Goal: Check status: Check status

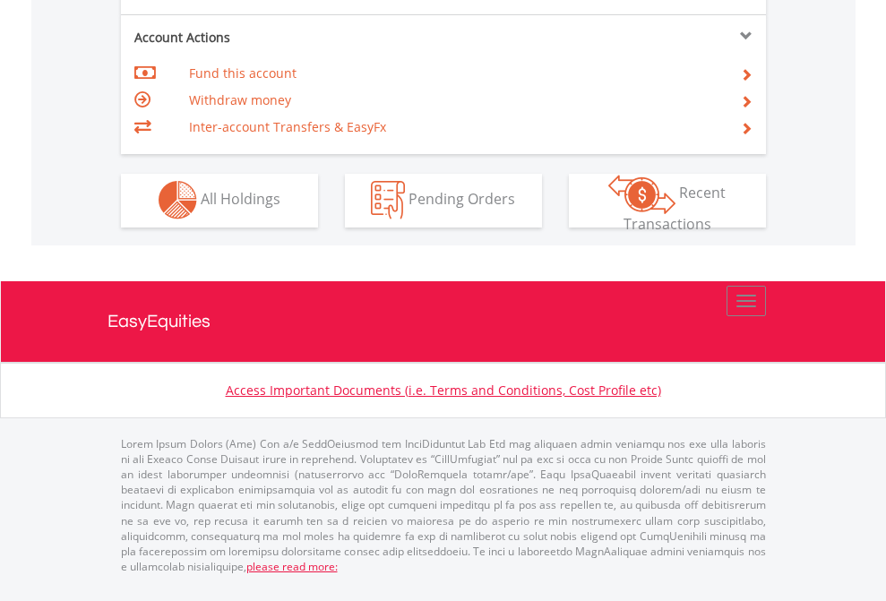
scroll to position [1674, 0]
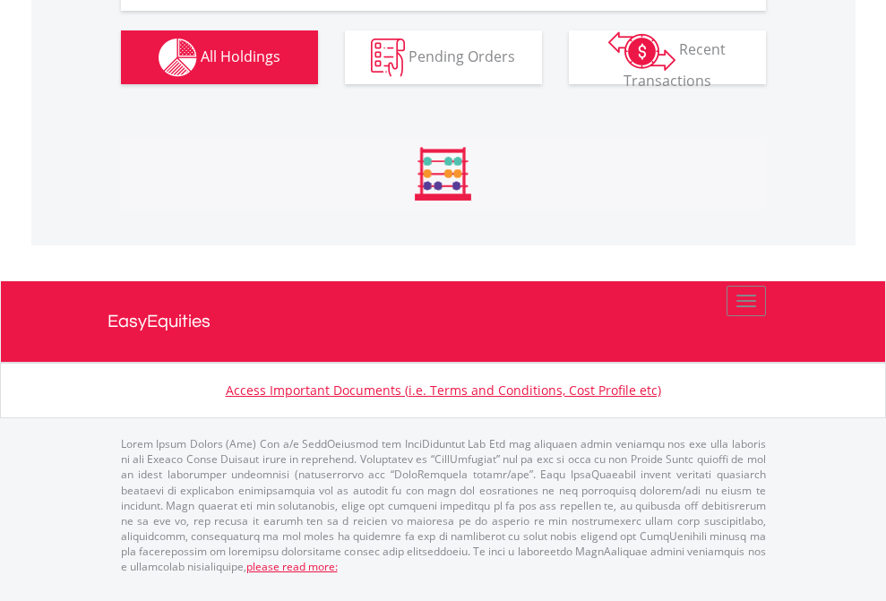
scroll to position [1991, 0]
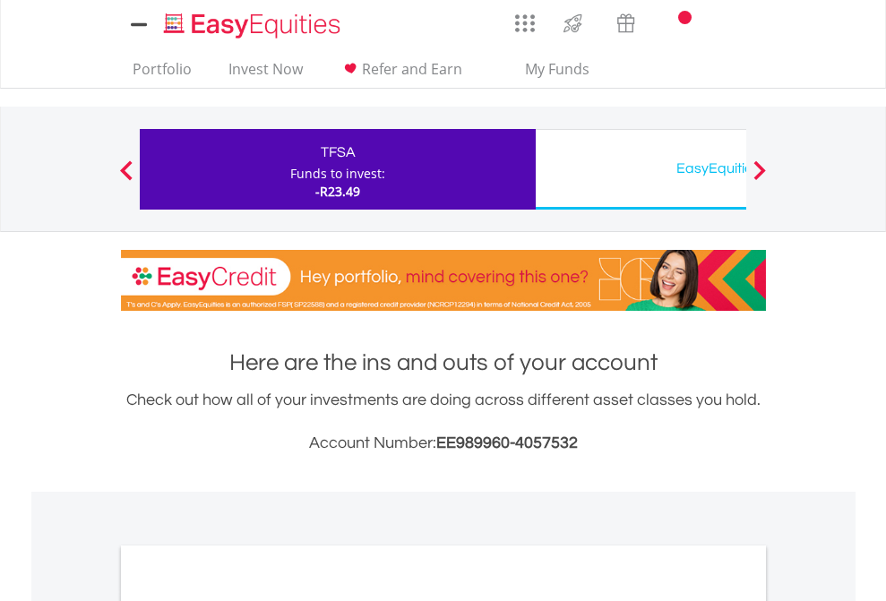
scroll to position [1076, 0]
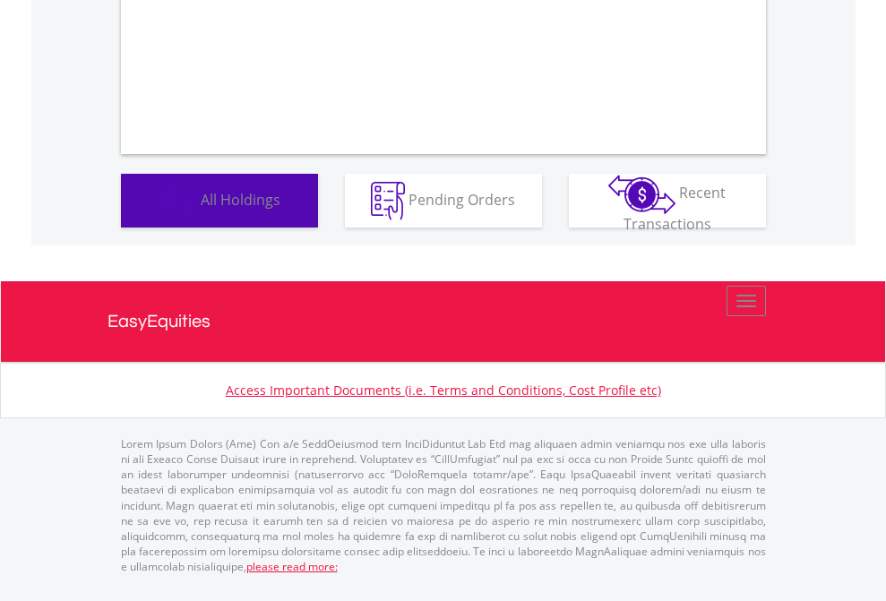
click at [201, 209] on span "All Holdings" at bounding box center [241, 199] width 80 height 20
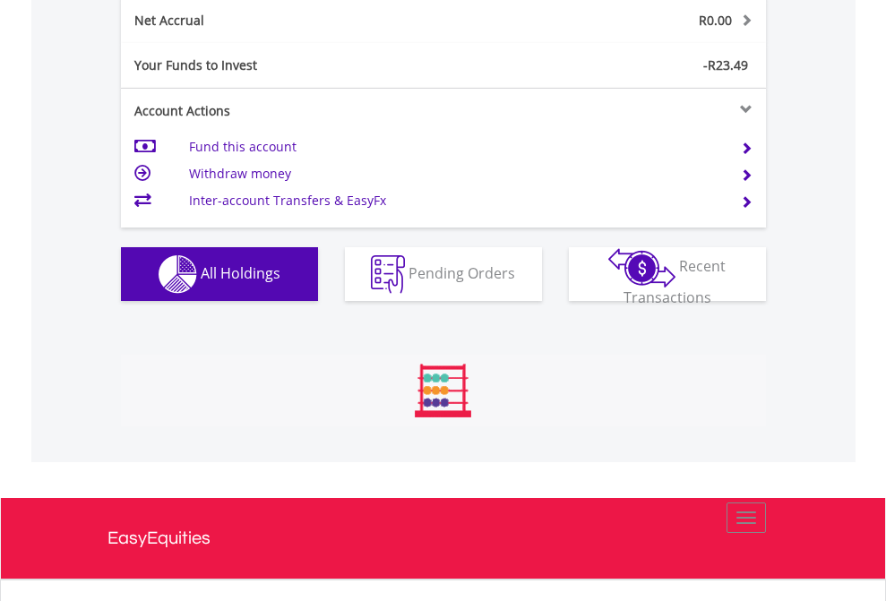
scroll to position [172, 281]
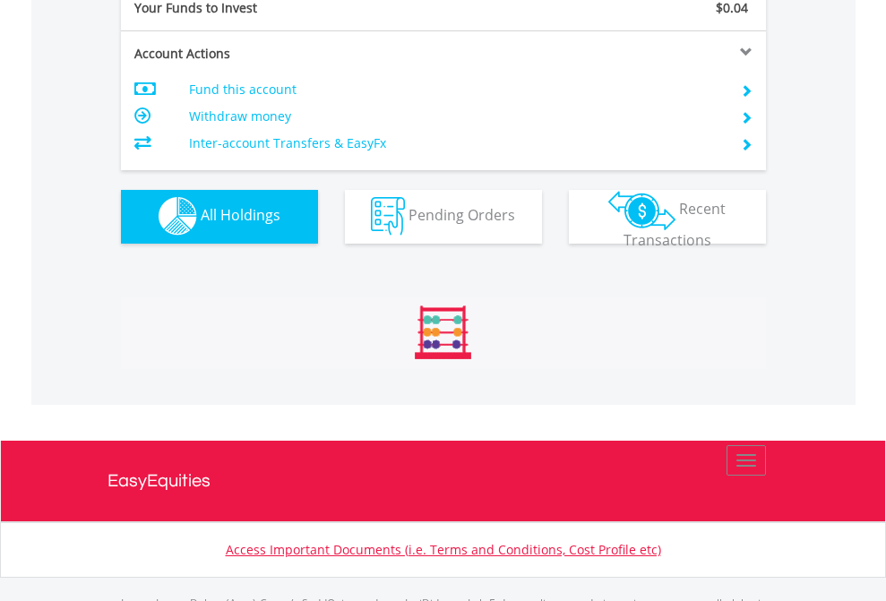
scroll to position [1773, 0]
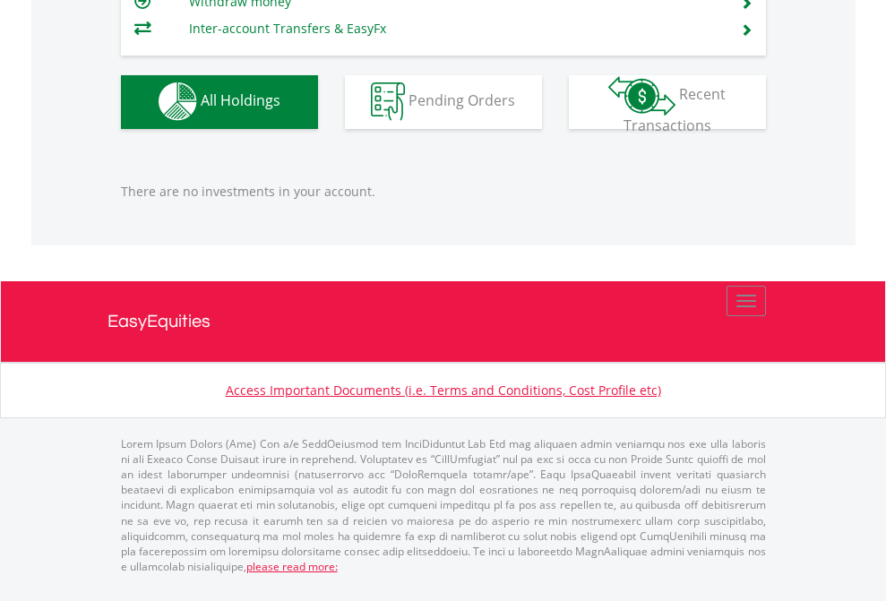
scroll to position [172, 281]
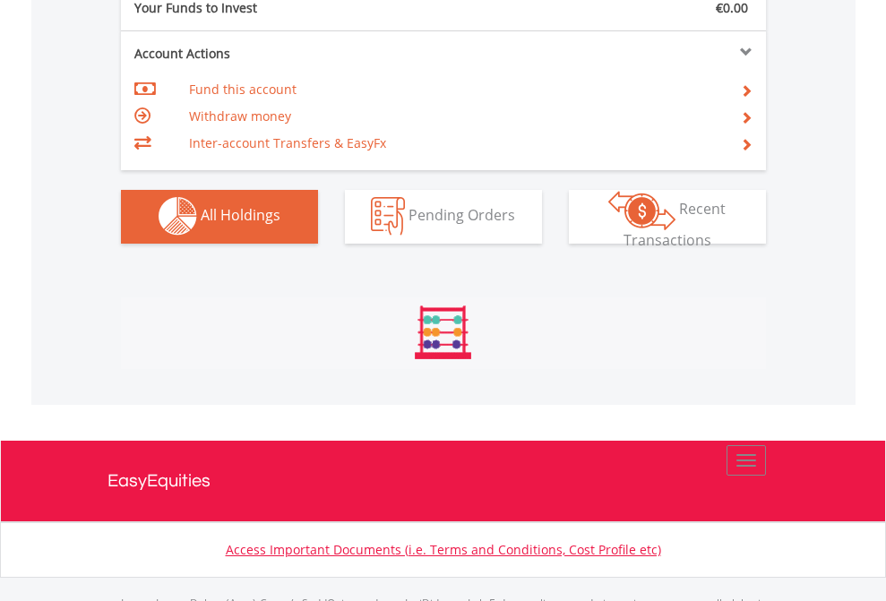
scroll to position [1773, 0]
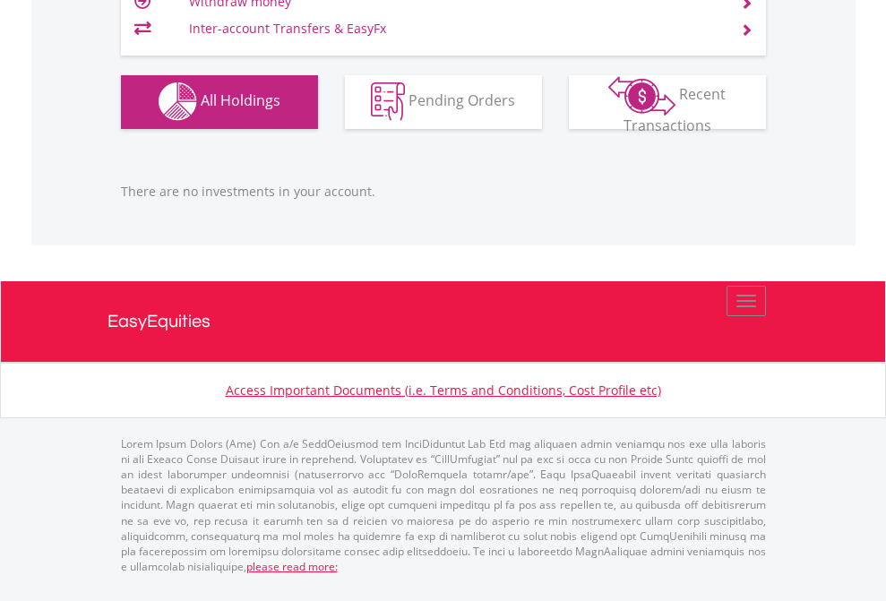
scroll to position [172, 281]
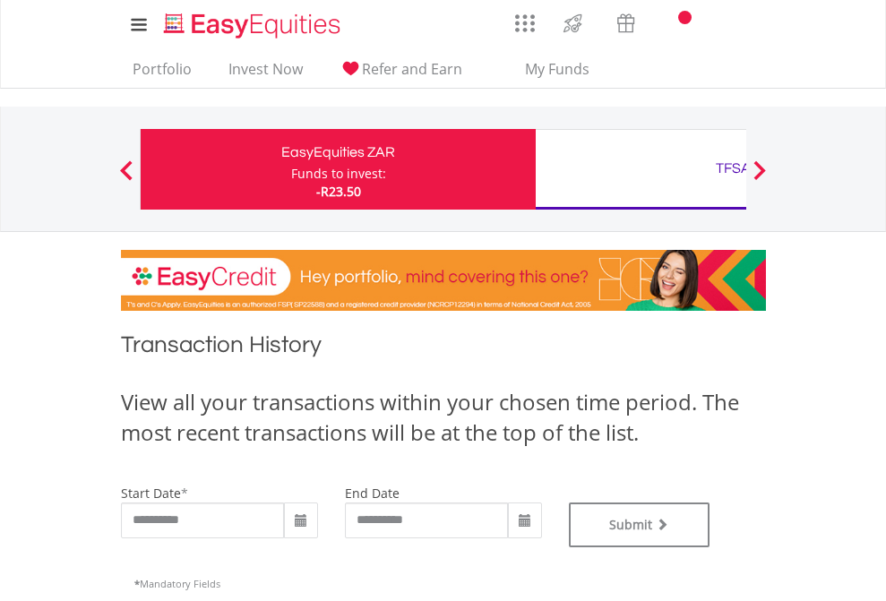
click at [640, 169] on div "TFSA" at bounding box center [732, 168] width 373 height 25
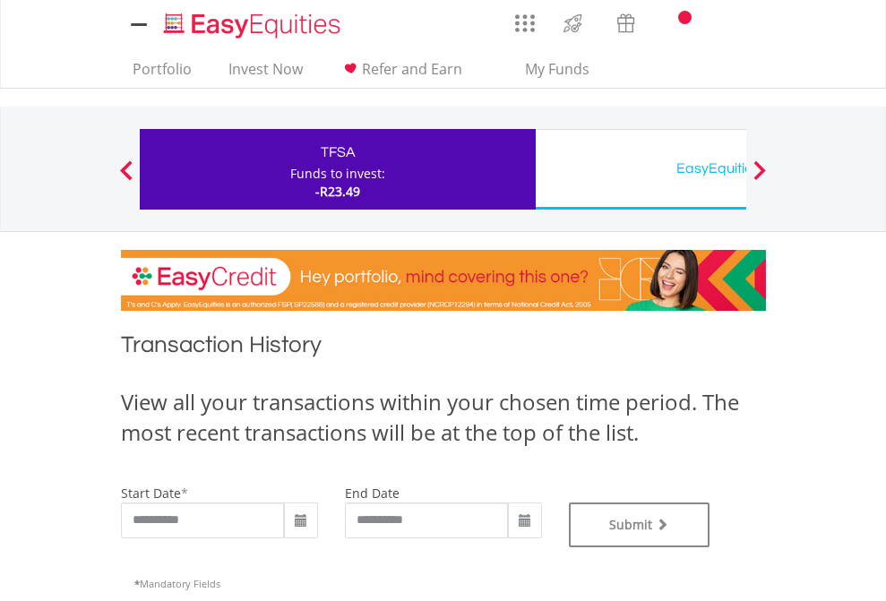
type input "**********"
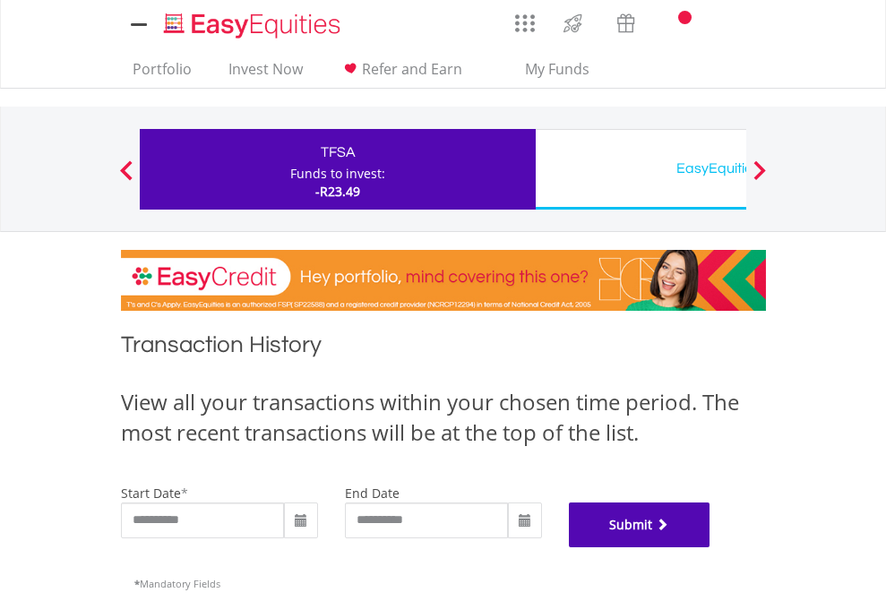
click at [710, 547] on button "Submit" at bounding box center [639, 524] width 141 height 45
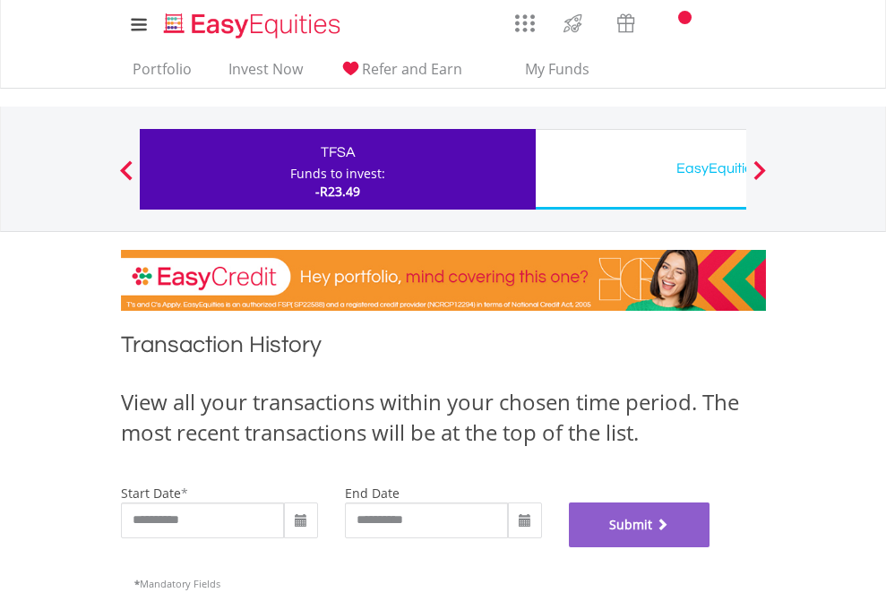
scroll to position [726, 0]
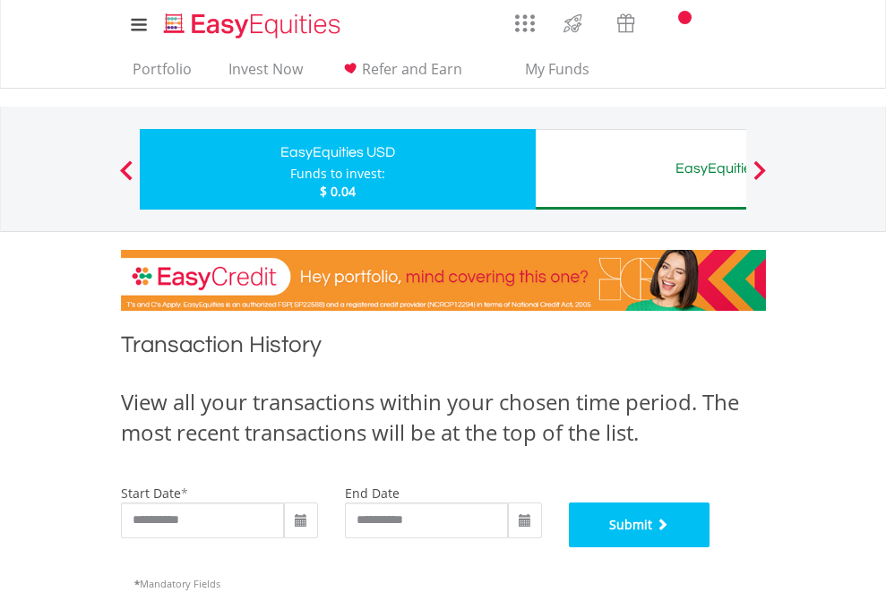
click at [710, 547] on button "Submit" at bounding box center [639, 524] width 141 height 45
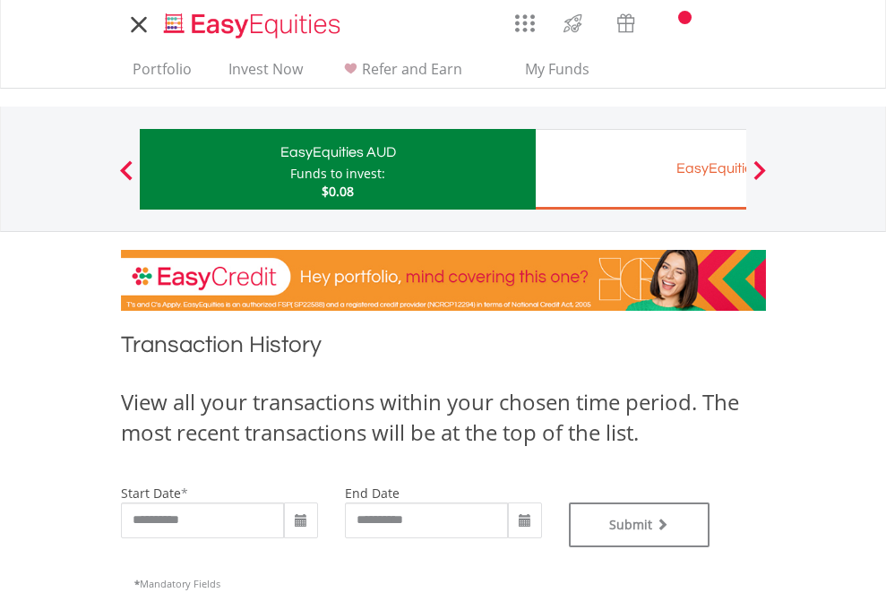
type input "**********"
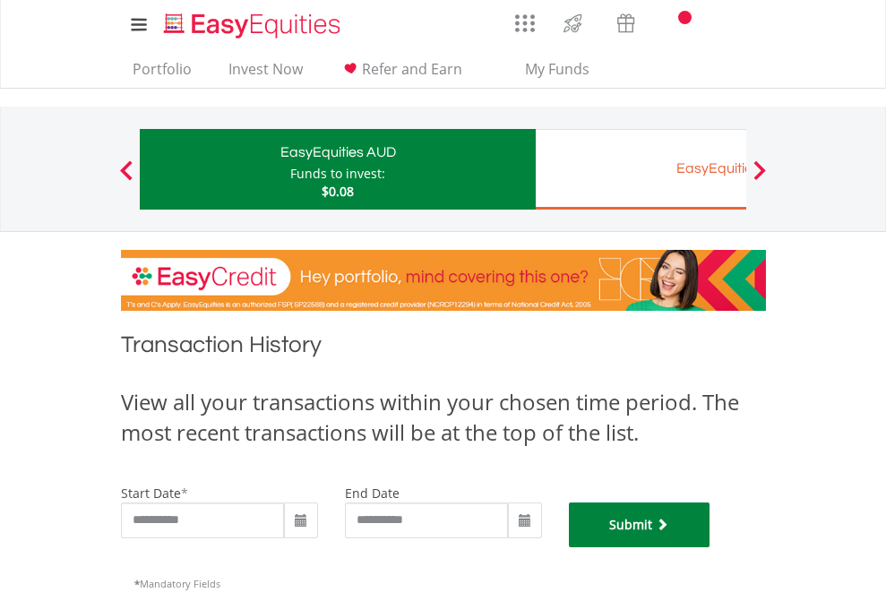
click at [710, 547] on button "Submit" at bounding box center [639, 524] width 141 height 45
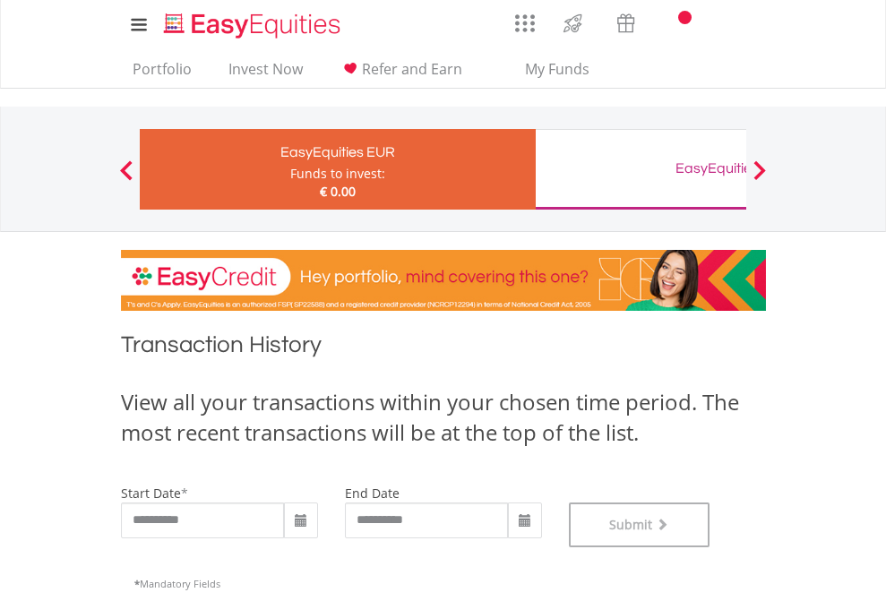
scroll to position [726, 0]
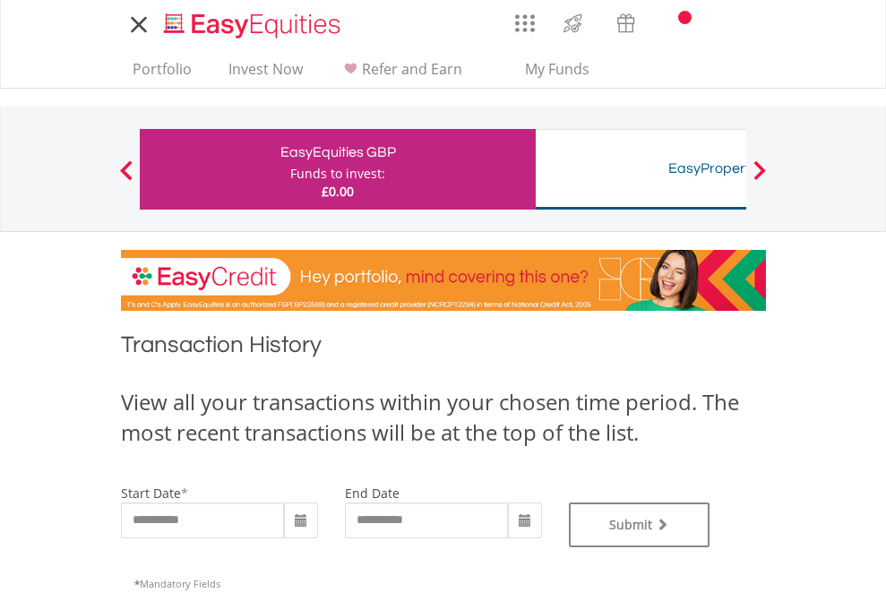
type input "**********"
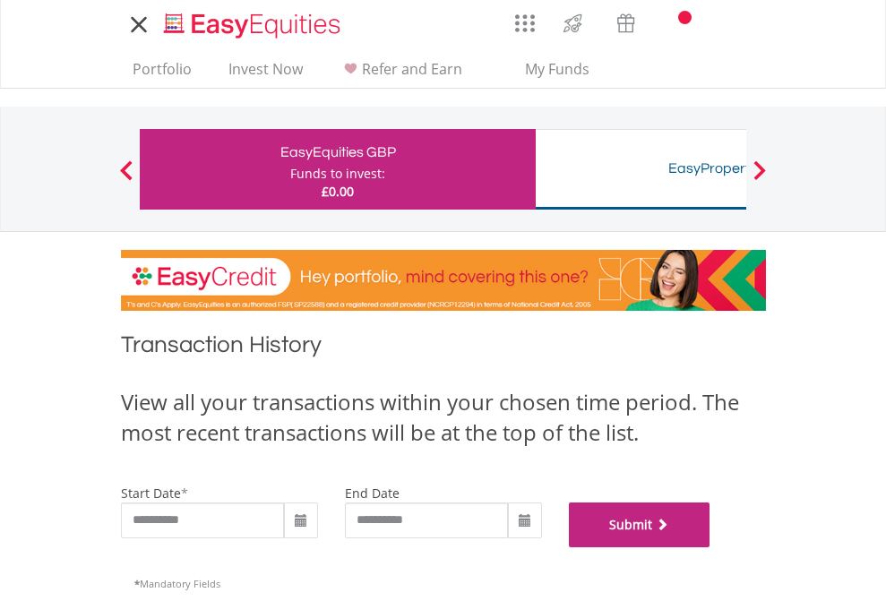
click at [710, 547] on button "Submit" at bounding box center [639, 524] width 141 height 45
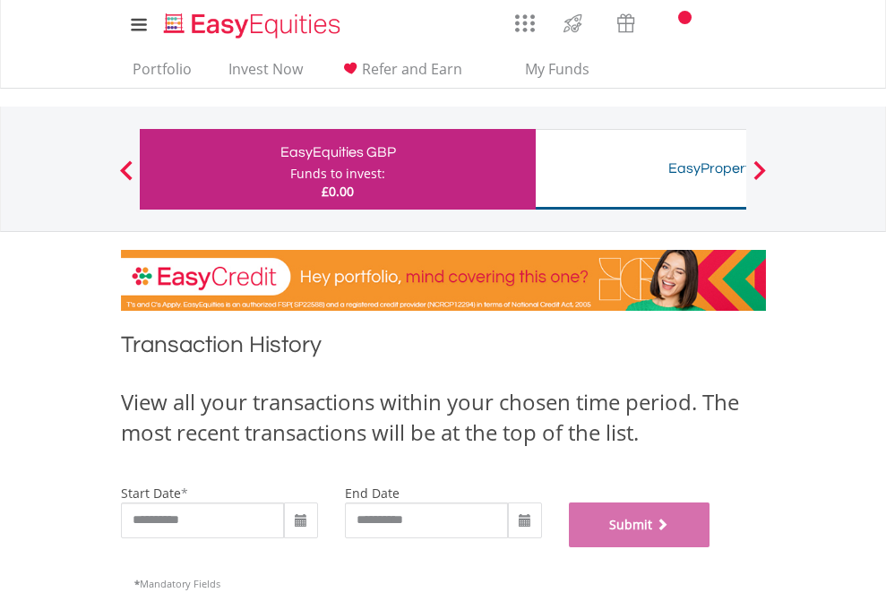
scroll to position [726, 0]
